Goal: Information Seeking & Learning: Find specific page/section

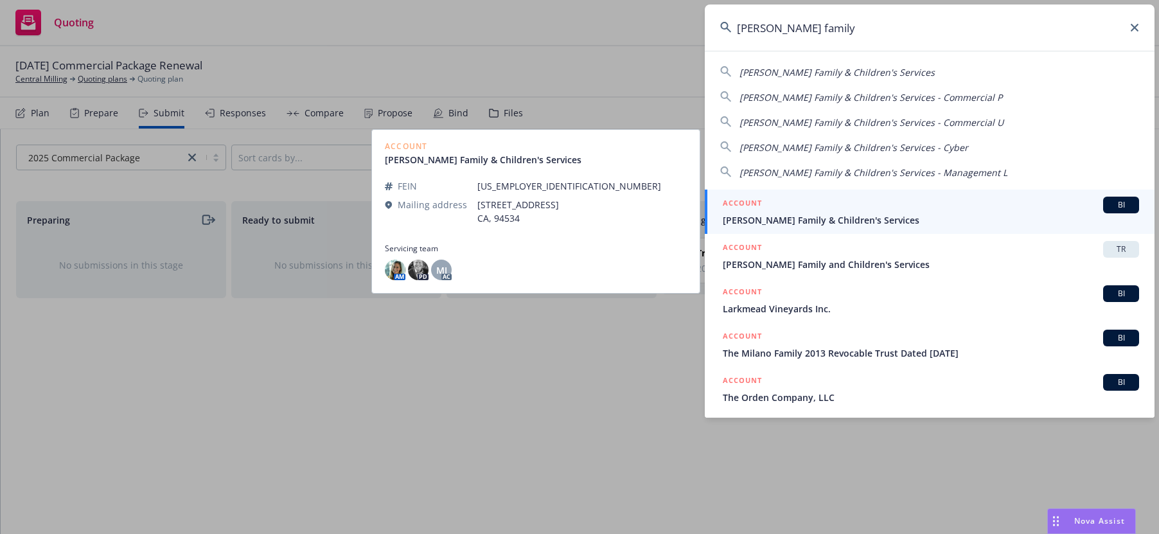
type input "[PERSON_NAME] family"
click at [787, 219] on span "[PERSON_NAME] Family & Children's Services" at bounding box center [931, 219] width 416 height 13
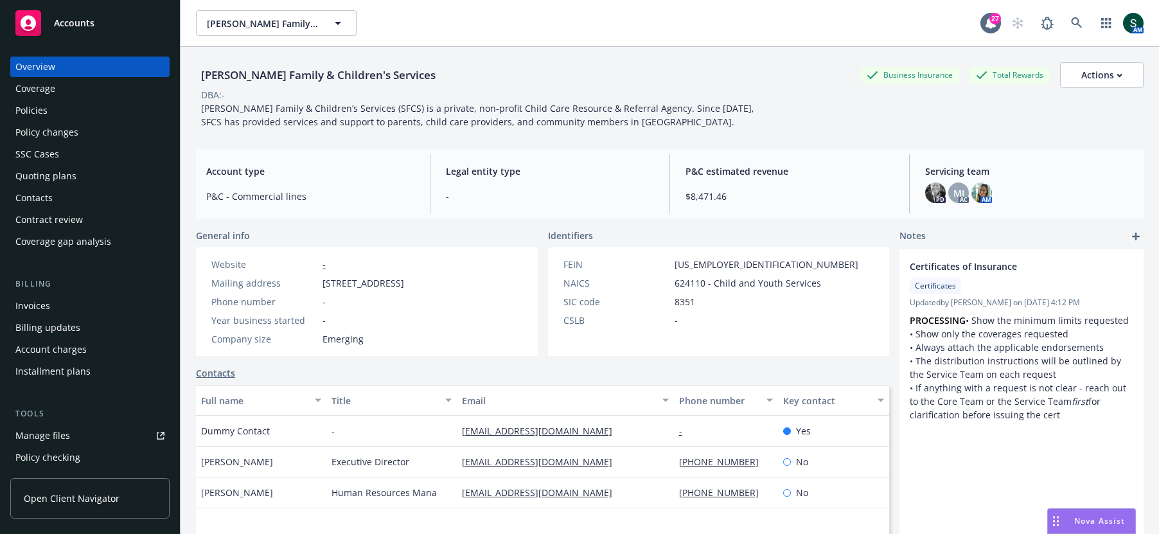
click at [72, 181] on div "Quoting plans" at bounding box center [45, 176] width 61 height 21
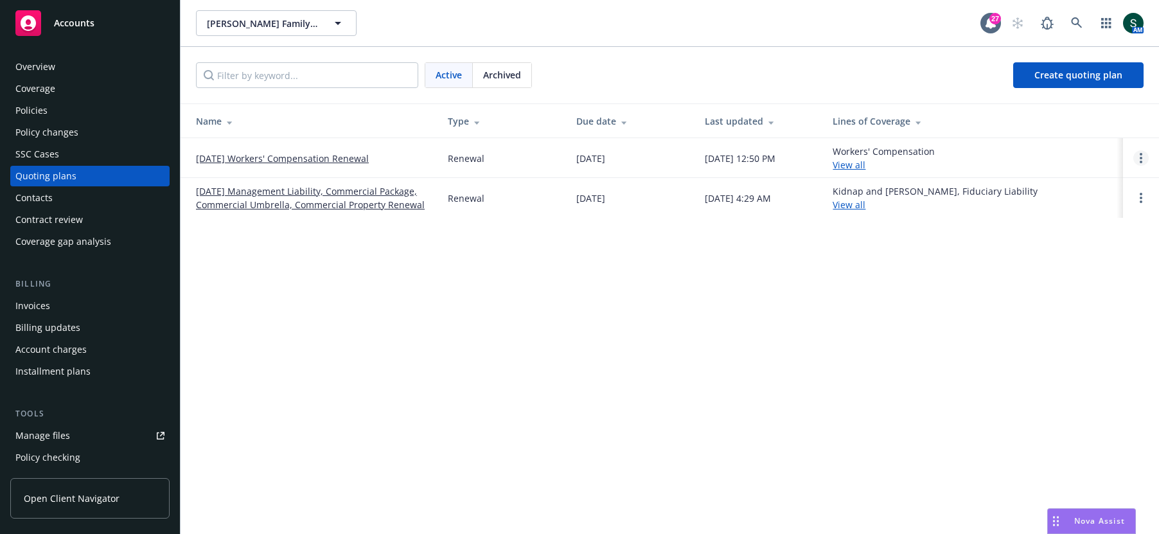
click at [1140, 158] on icon "Open options" at bounding box center [1141, 158] width 3 height 10
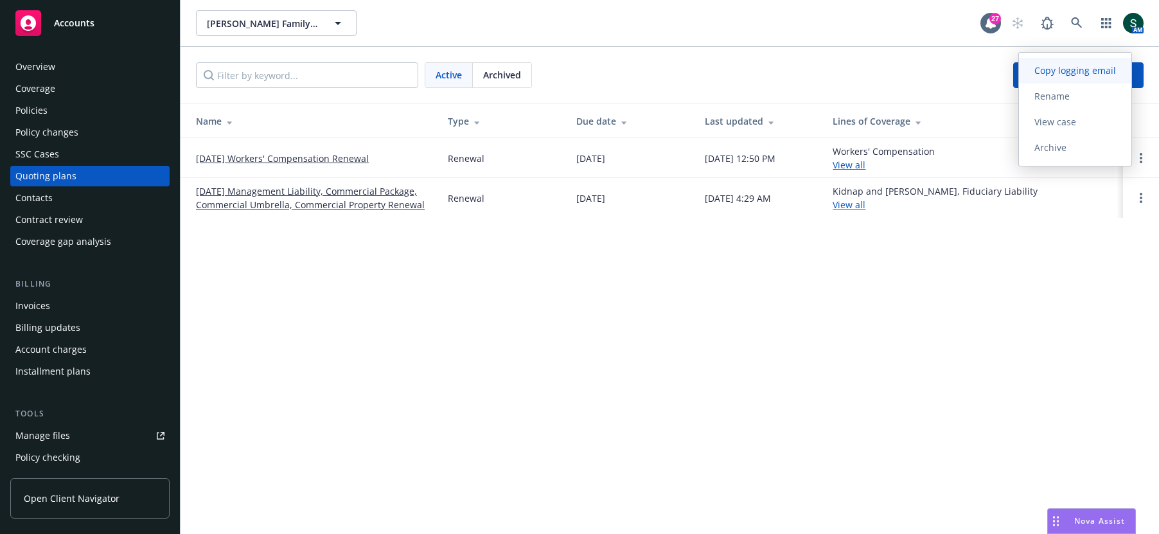
click at [1077, 67] on span "Copy logging email" at bounding box center [1075, 70] width 112 height 12
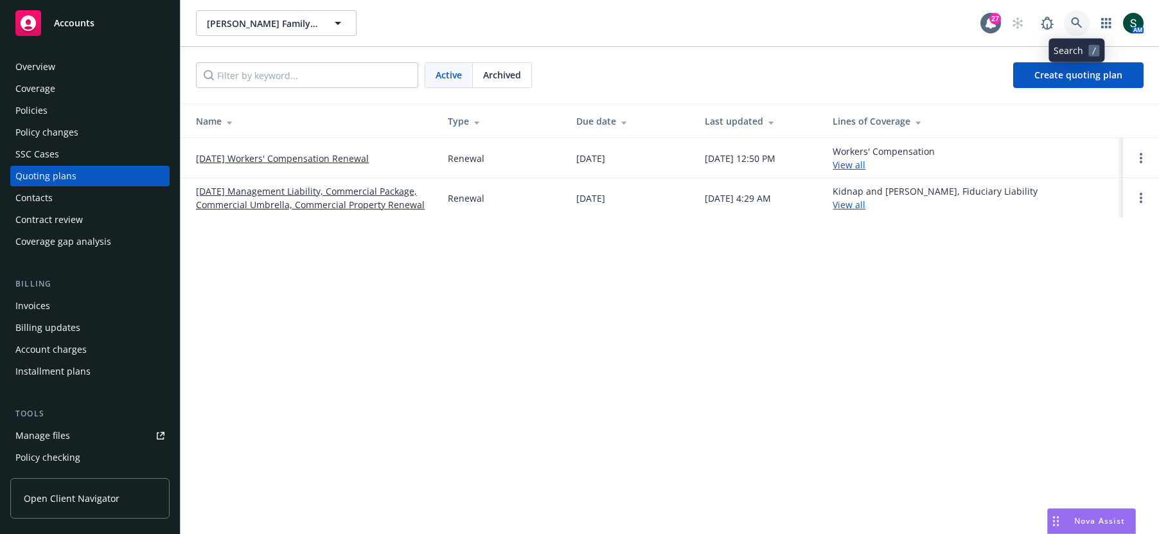
click at [1080, 25] on icon at bounding box center [1076, 22] width 11 height 11
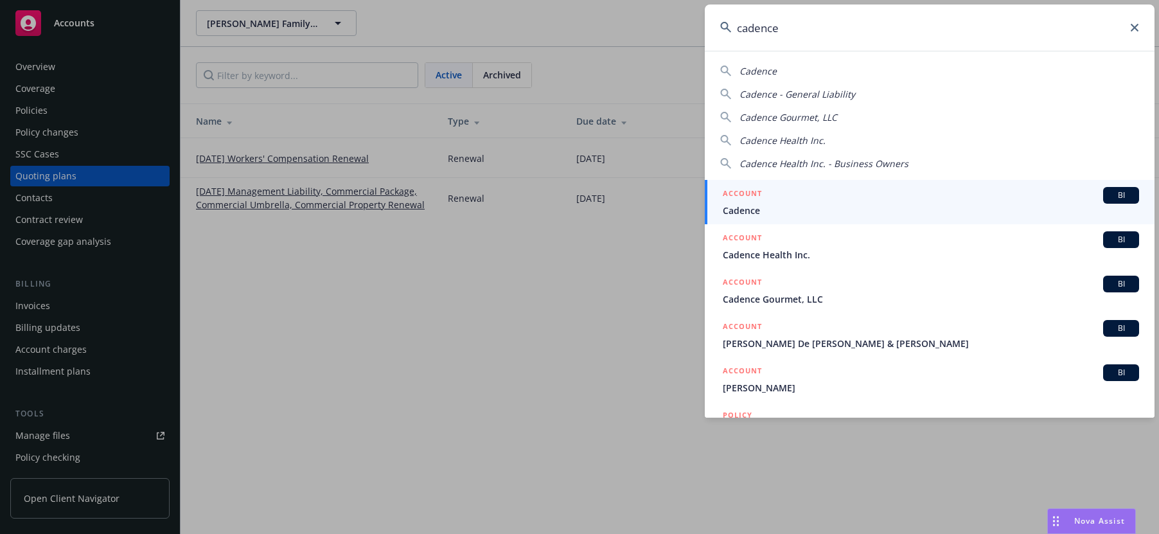
type input "cadence"
click at [763, 192] on div "ACCOUNT BI" at bounding box center [931, 195] width 416 height 17
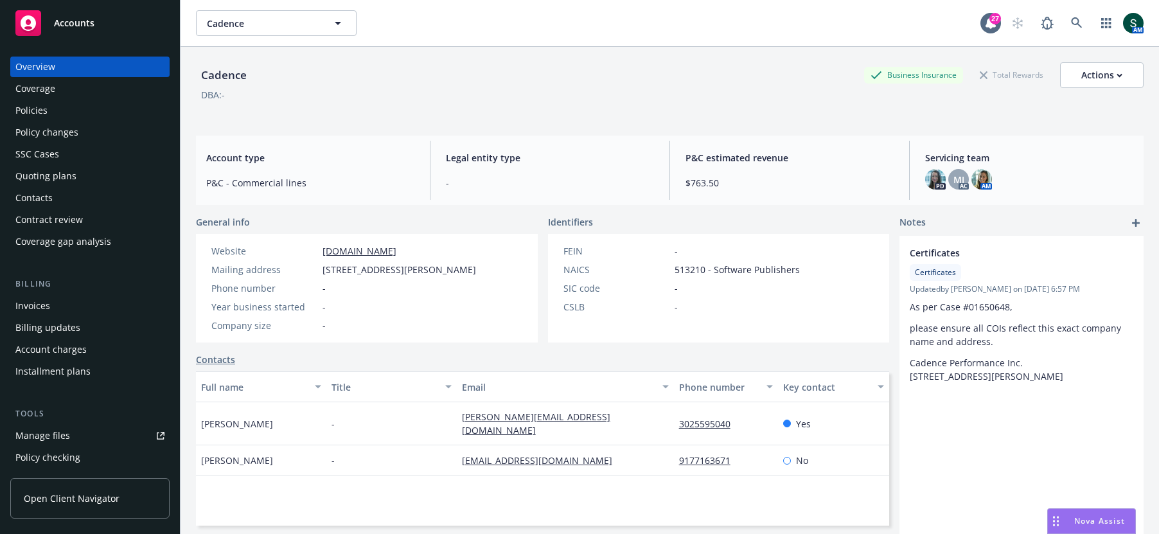
click at [73, 107] on div "Policies" at bounding box center [89, 110] width 149 height 21
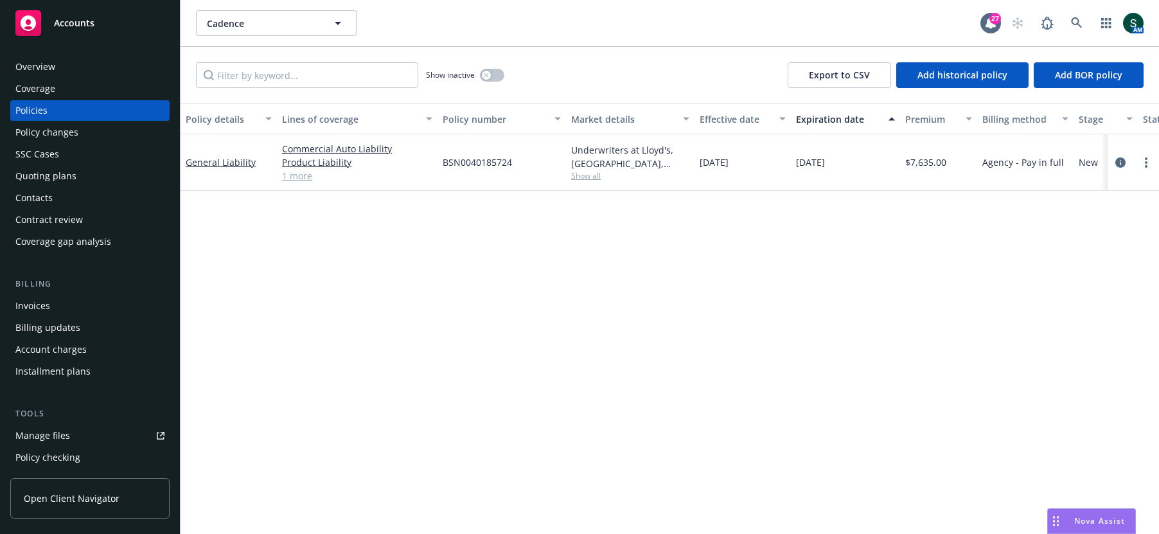
click at [58, 180] on div "Quoting plans" at bounding box center [45, 176] width 61 height 21
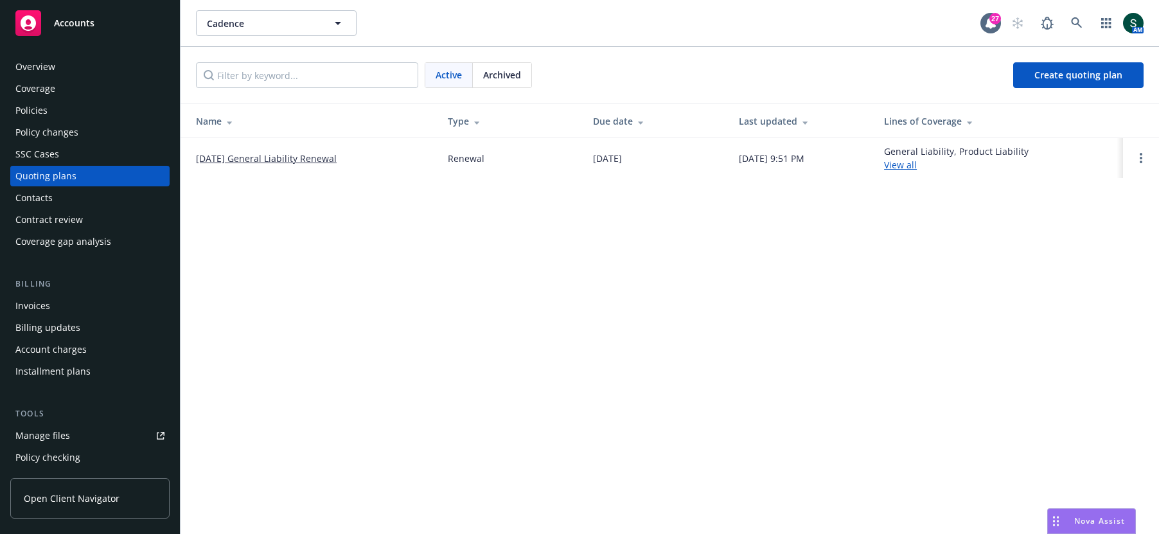
click at [916, 159] on link "View all" at bounding box center [900, 165] width 33 height 12
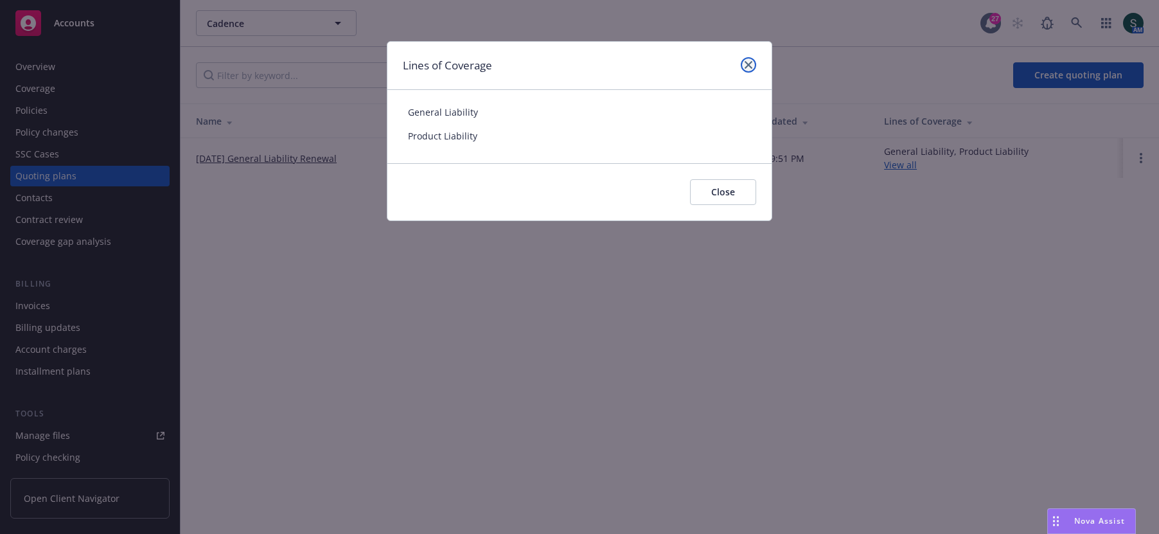
click at [751, 68] on icon "close" at bounding box center [749, 65] width 8 height 8
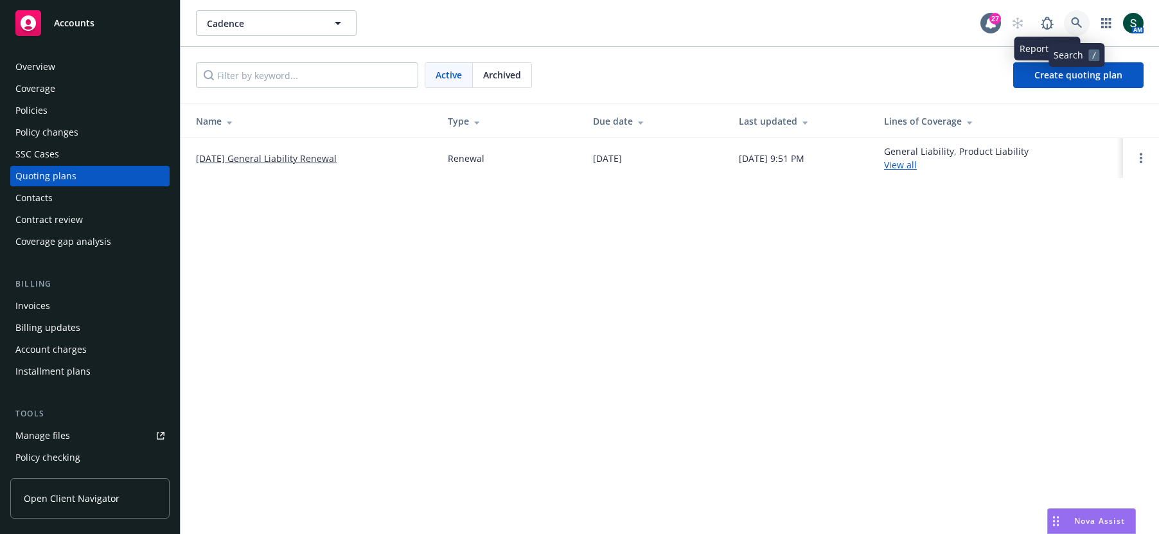
click at [1077, 22] on icon at bounding box center [1077, 23] width 12 height 12
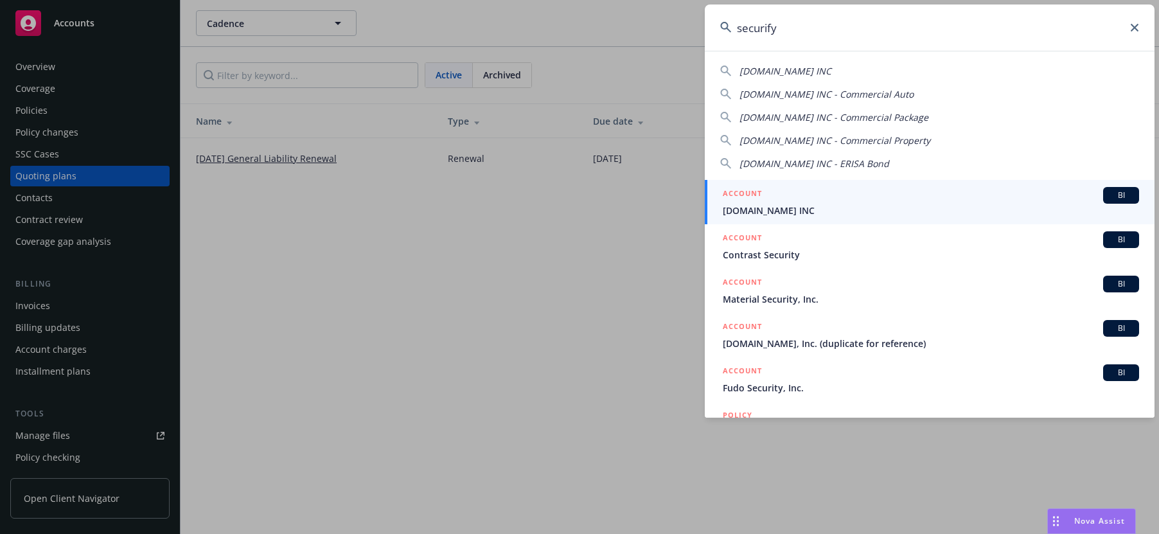
type input "securify"
click at [796, 198] on div "ACCOUNT BI" at bounding box center [931, 195] width 416 height 17
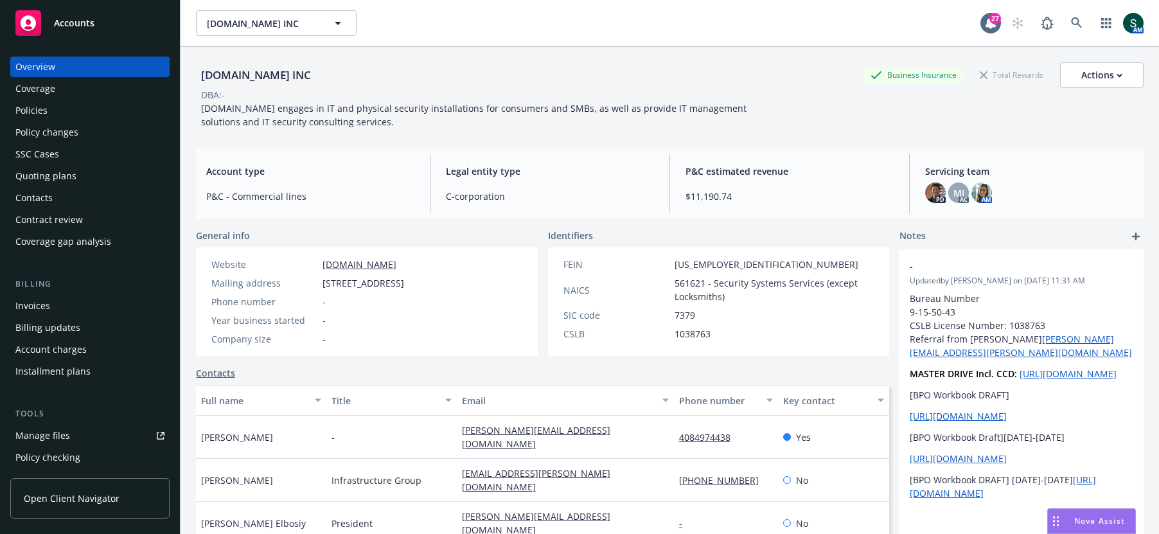
click at [51, 107] on div "Policies" at bounding box center [89, 110] width 149 height 21
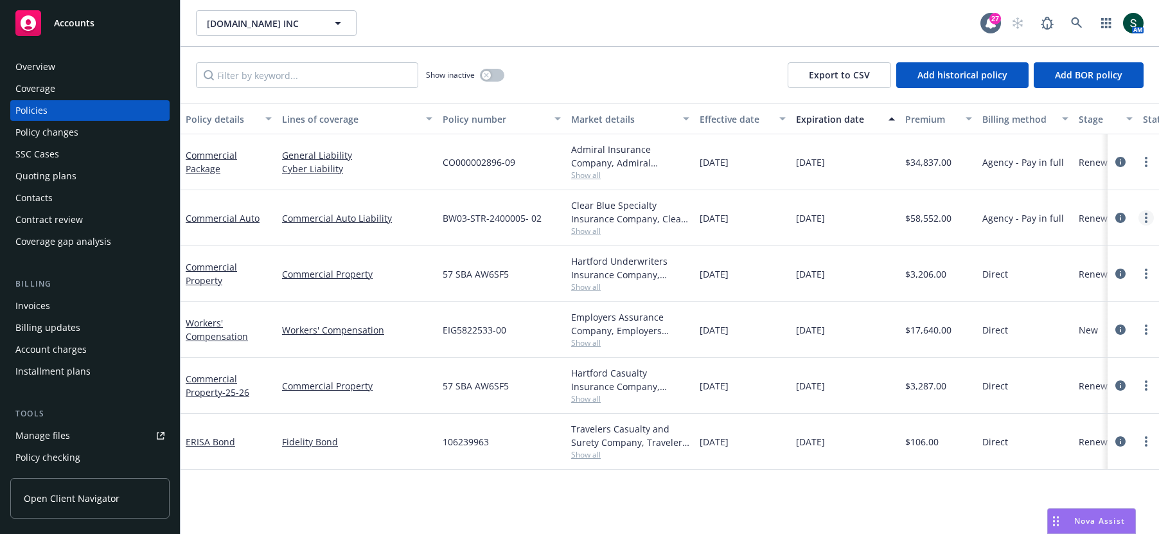
click at [1144, 216] on link "more" at bounding box center [1146, 217] width 15 height 15
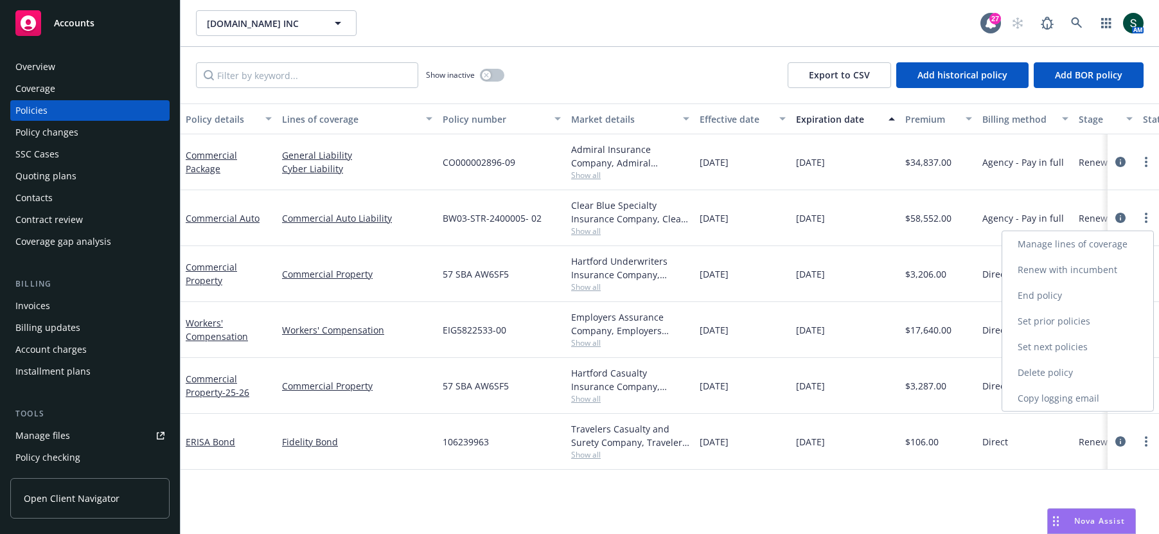
click at [1063, 399] on link "Copy logging email" at bounding box center [1078, 399] width 151 height 26
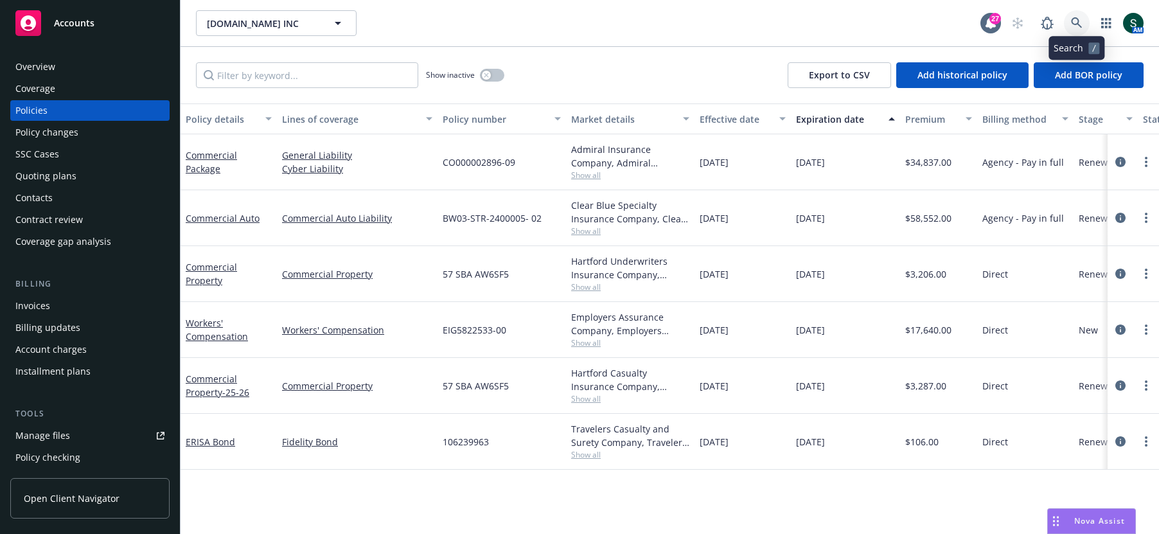
click at [1074, 30] on link at bounding box center [1077, 23] width 26 height 26
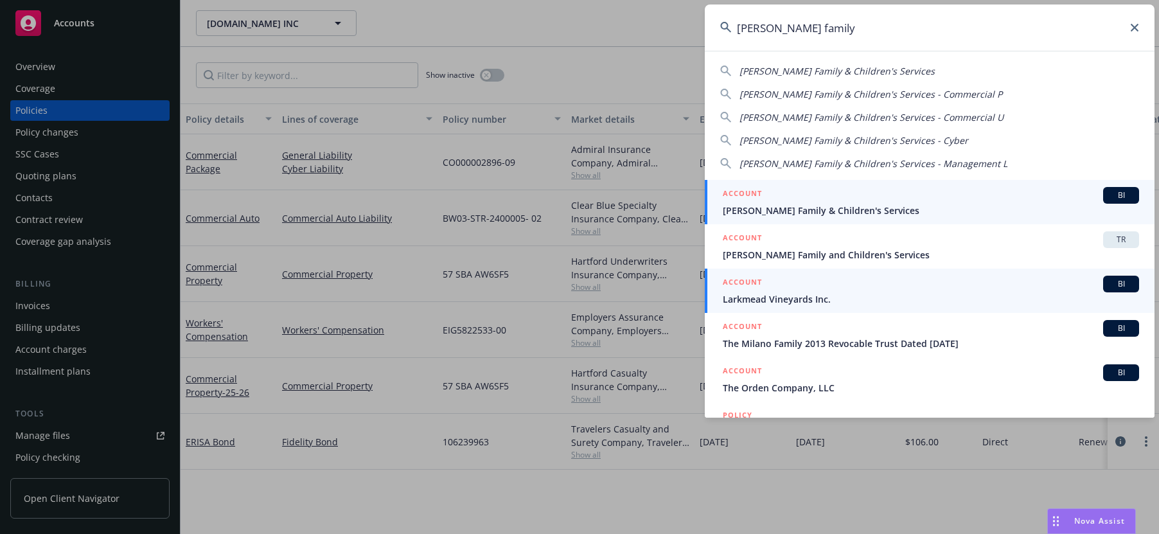
type input "[PERSON_NAME] family"
click at [811, 209] on span "[PERSON_NAME] Family & Children's Services" at bounding box center [931, 210] width 416 height 13
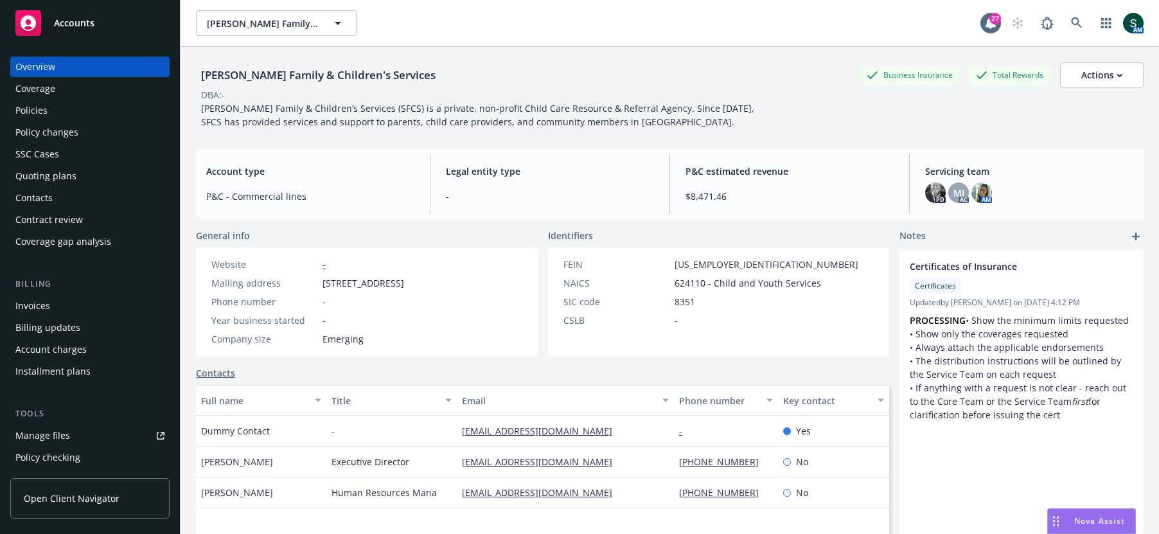
click at [46, 103] on div "Policies" at bounding box center [89, 110] width 149 height 21
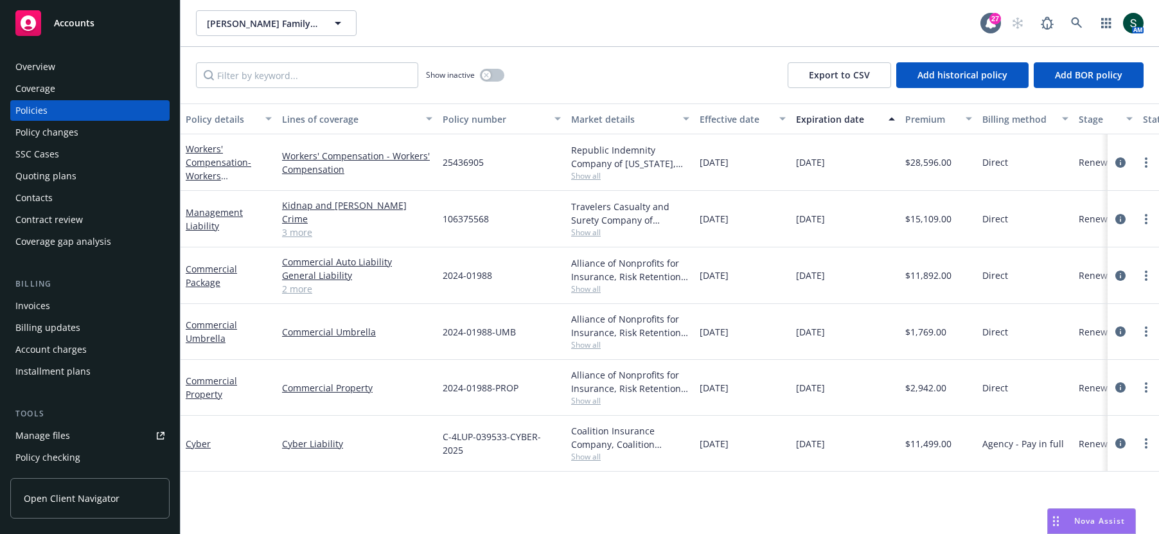
click at [57, 179] on div "Quoting plans" at bounding box center [45, 176] width 61 height 21
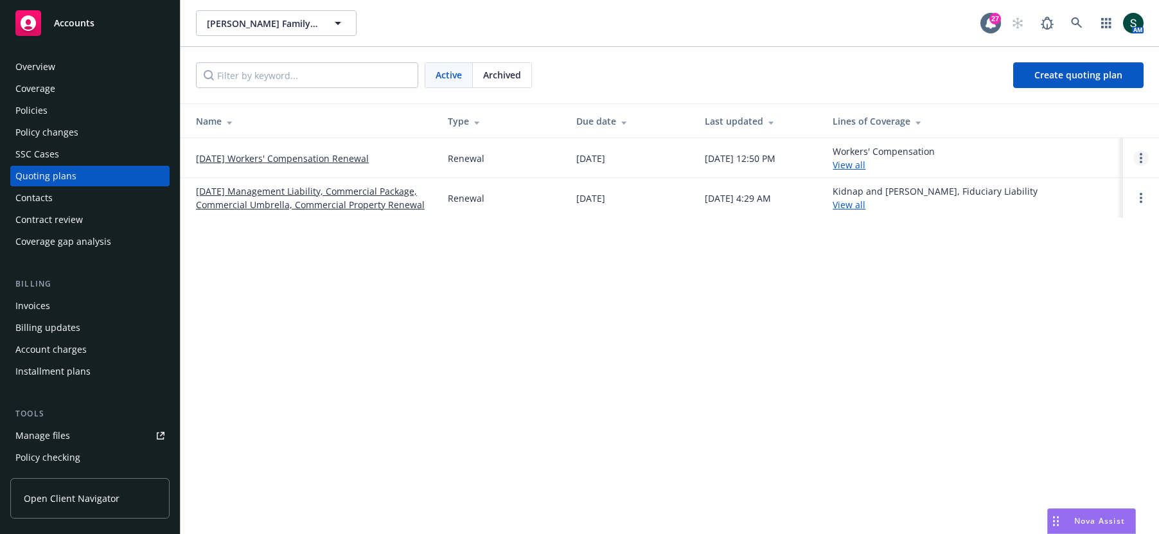
click at [1143, 158] on link "Open options" at bounding box center [1141, 157] width 15 height 15
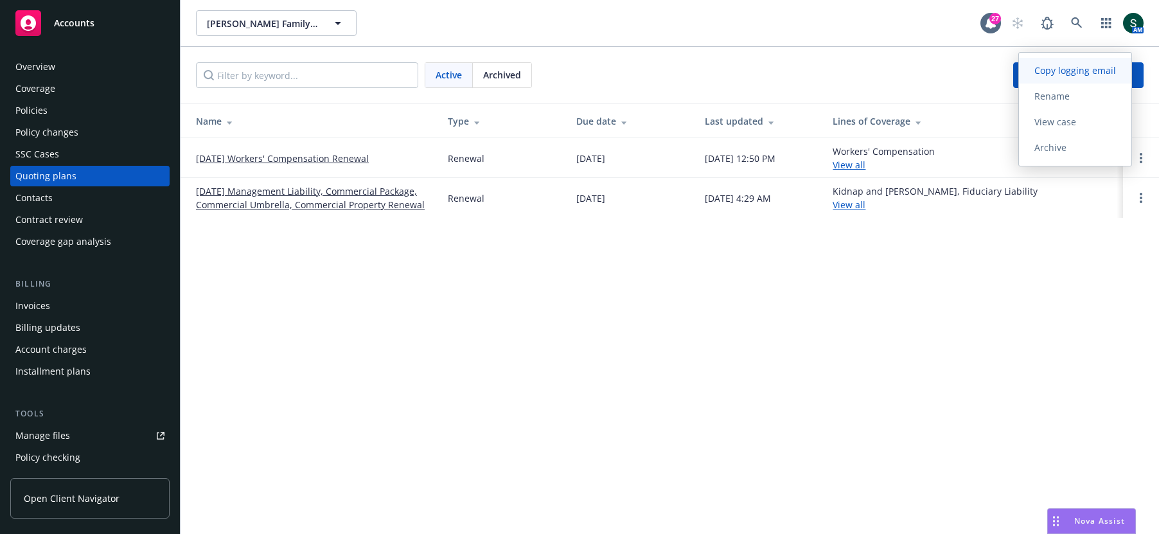
click at [1075, 74] on span "Copy logging email" at bounding box center [1075, 70] width 112 height 12
